Goal: Task Accomplishment & Management: Complete application form

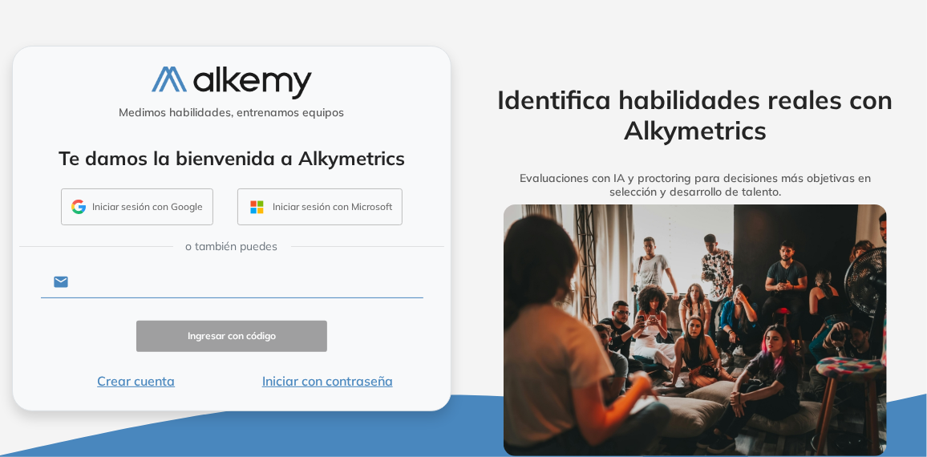
click at [241, 293] on input "text" at bounding box center [245, 282] width 355 height 30
type input "**********"
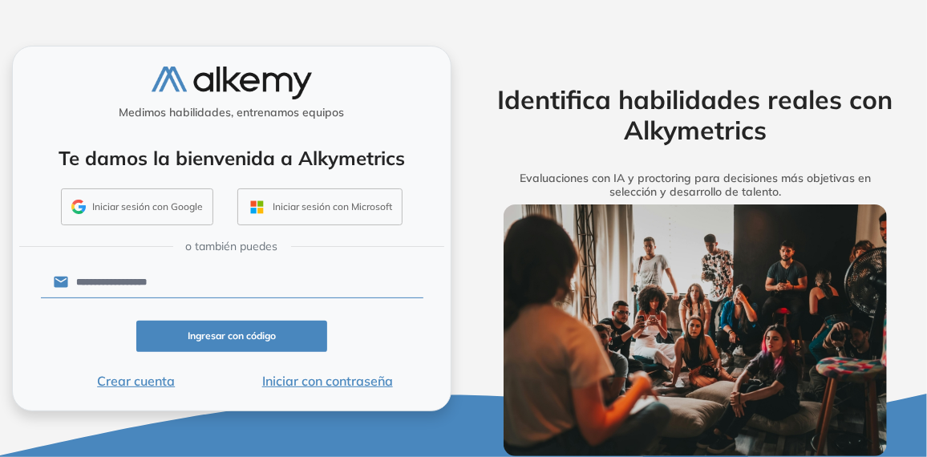
click at [209, 326] on button "Ingresar con código" at bounding box center [232, 336] width 192 height 31
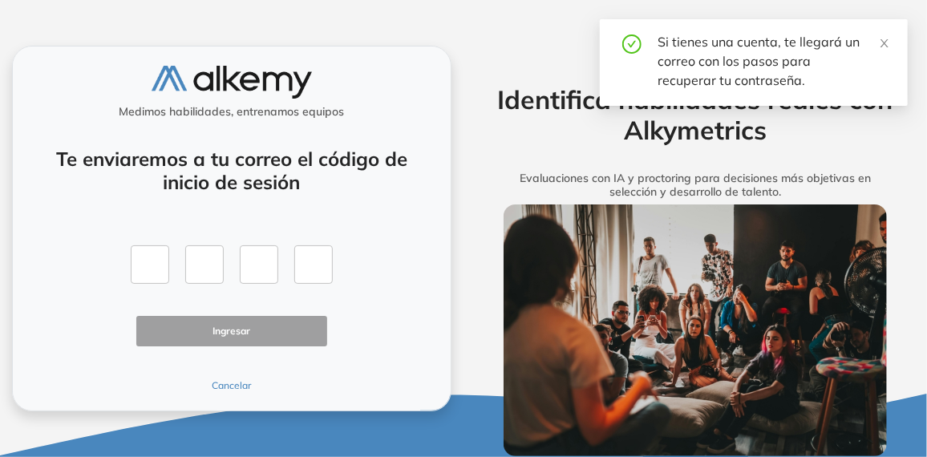
click at [224, 378] on div "Te enviaremos a tu correo el código de inicio de sesión Ingresar Cancelar" at bounding box center [232, 260] width 382 height 265
click at [234, 391] on button "Cancelar" at bounding box center [232, 385] width 192 height 14
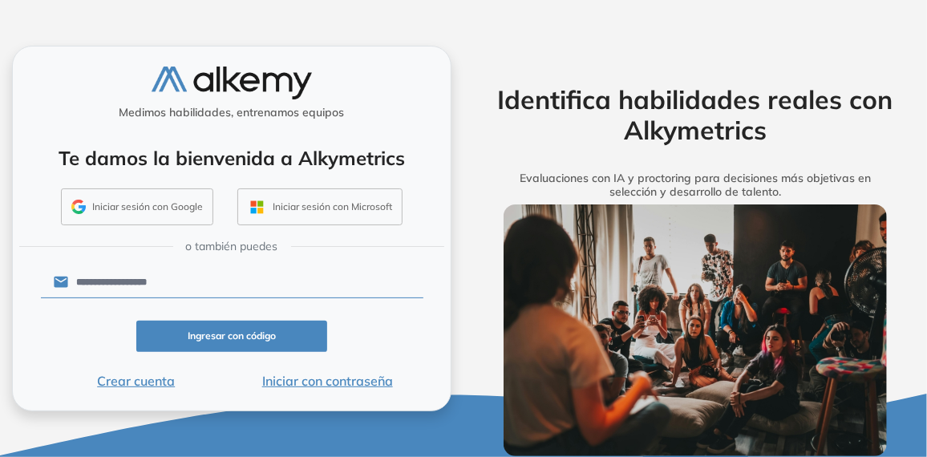
click at [280, 374] on button "Iniciar con contraseña" at bounding box center [328, 380] width 192 height 19
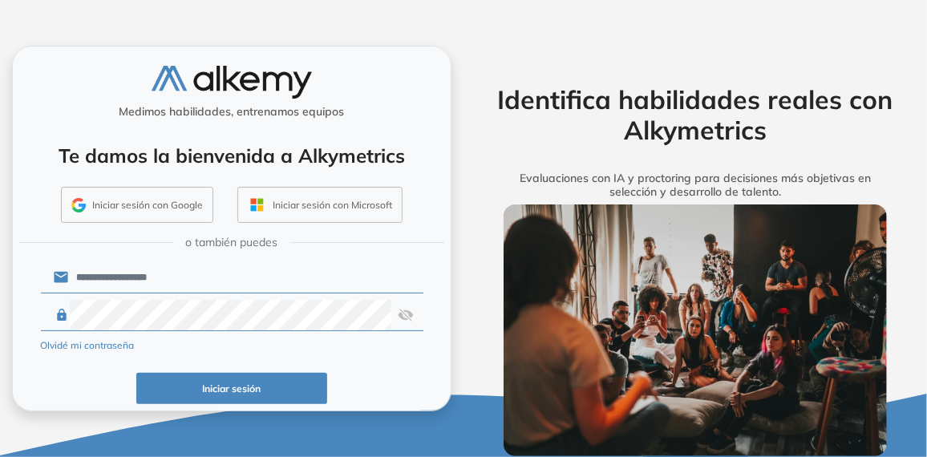
click button "Iniciar sesión" at bounding box center [232, 388] width 192 height 31
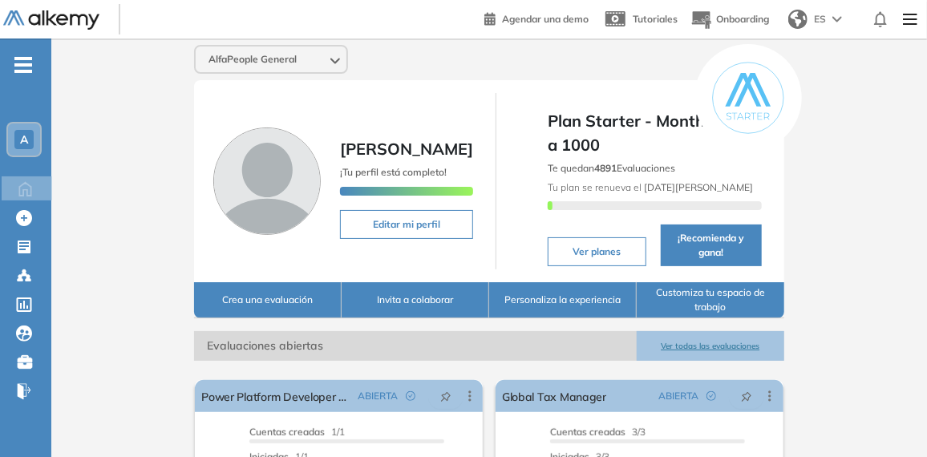
drag, startPoint x: 926, startPoint y: 63, endPoint x: 931, endPoint y: 117, distance: 54.8
click at [927, 117] on html "Perfil Todos los espacios Todos los espacios A Home Home Alkymetrics Alkymetric…" at bounding box center [463, 228] width 927 height 457
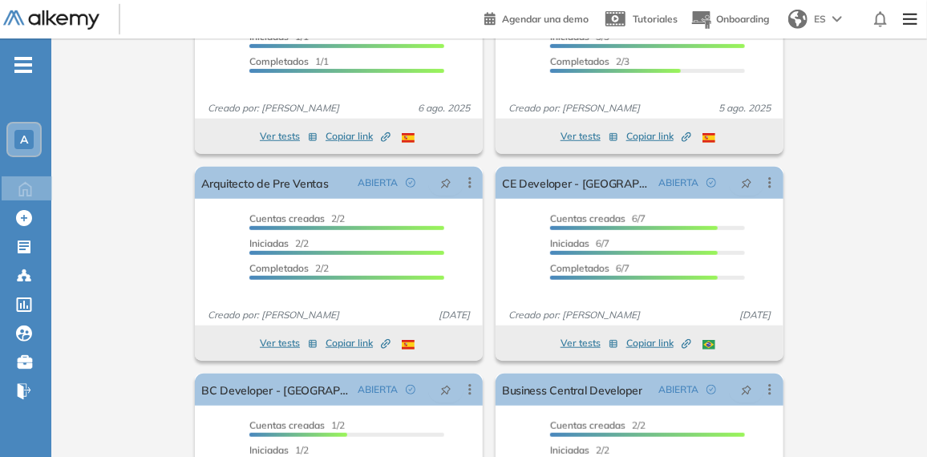
scroll to position [430, 0]
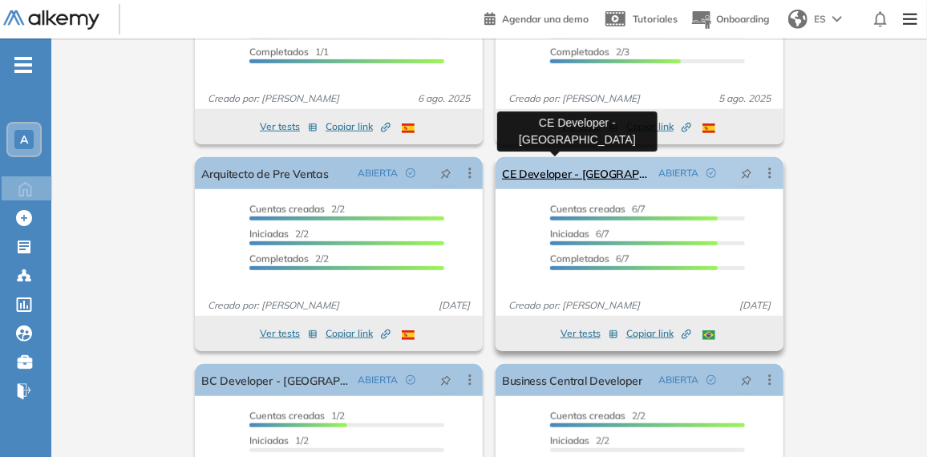
click at [564, 172] on link "CE Developer - [GEOGRAPHIC_DATA]" at bounding box center [577, 173] width 150 height 32
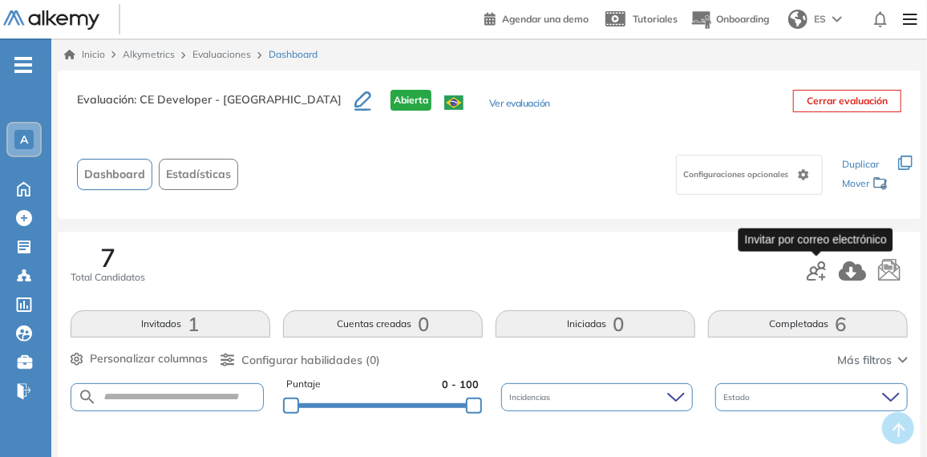
click at [814, 277] on icon "button" at bounding box center [815, 270] width 19 height 19
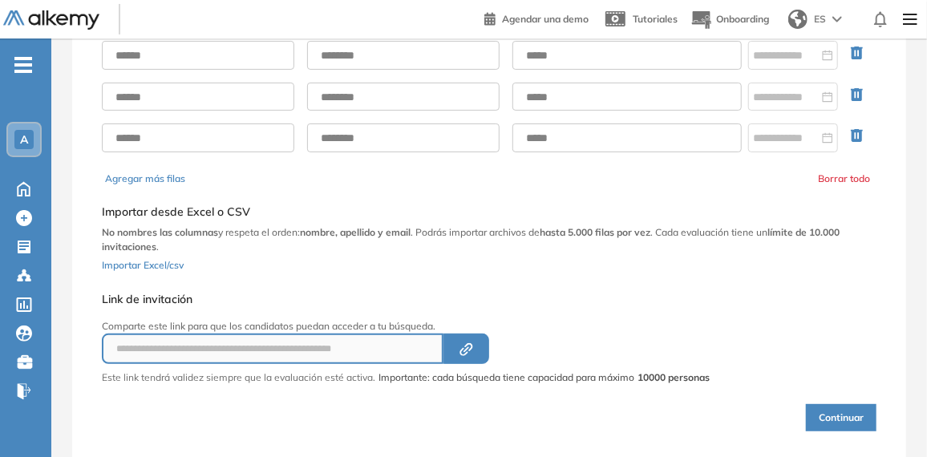
scroll to position [143, 0]
